Goal: Find specific page/section: Find specific page/section

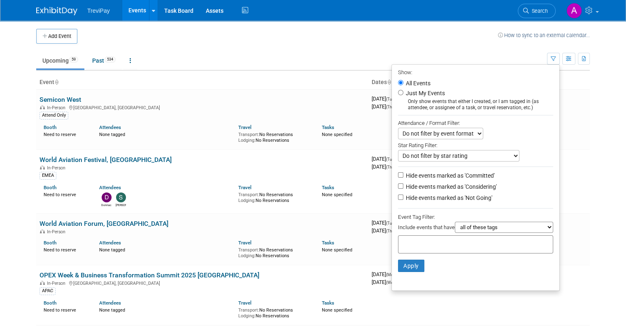
click at [446, 243] on input "text" at bounding box center [435, 243] width 66 height 8
type input "emea"
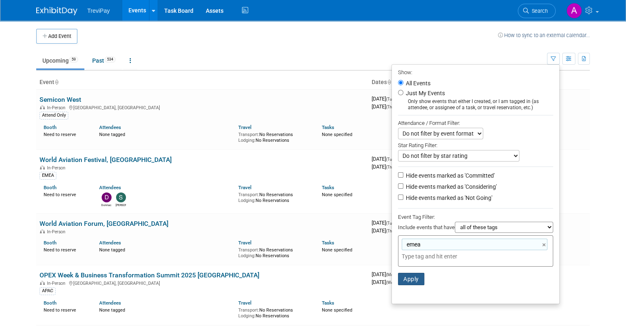
click at [413, 275] on button "Apply" at bounding box center [411, 278] width 26 height 12
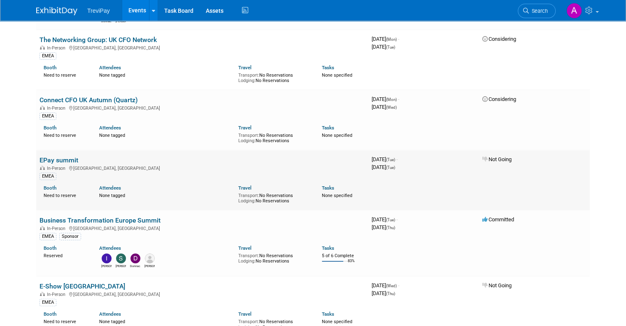
scroll to position [165, 0]
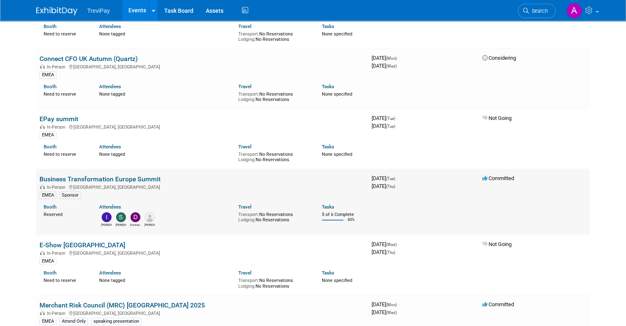
click at [86, 178] on link "Business Transformation Europe Summit" at bounding box center [100, 179] width 121 height 8
